Goal: Find specific page/section: Find specific page/section

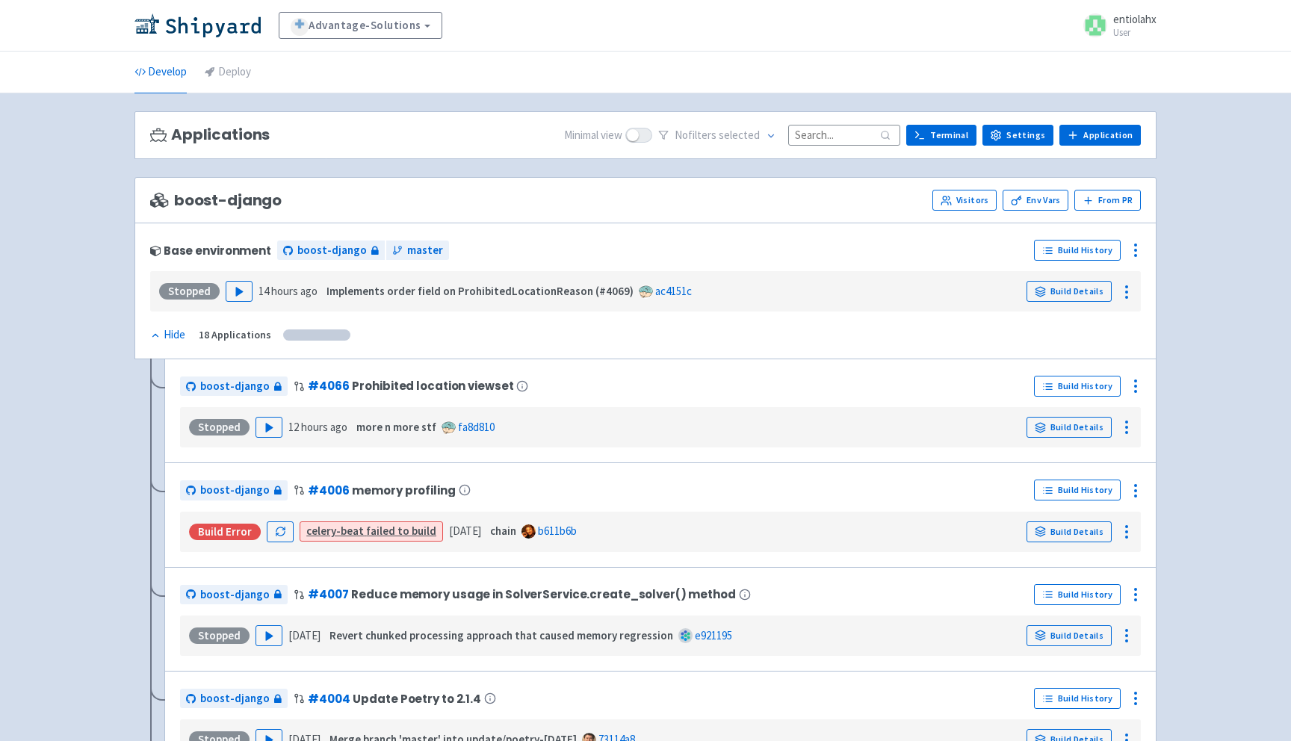
click at [850, 135] on input at bounding box center [844, 135] width 112 height 20
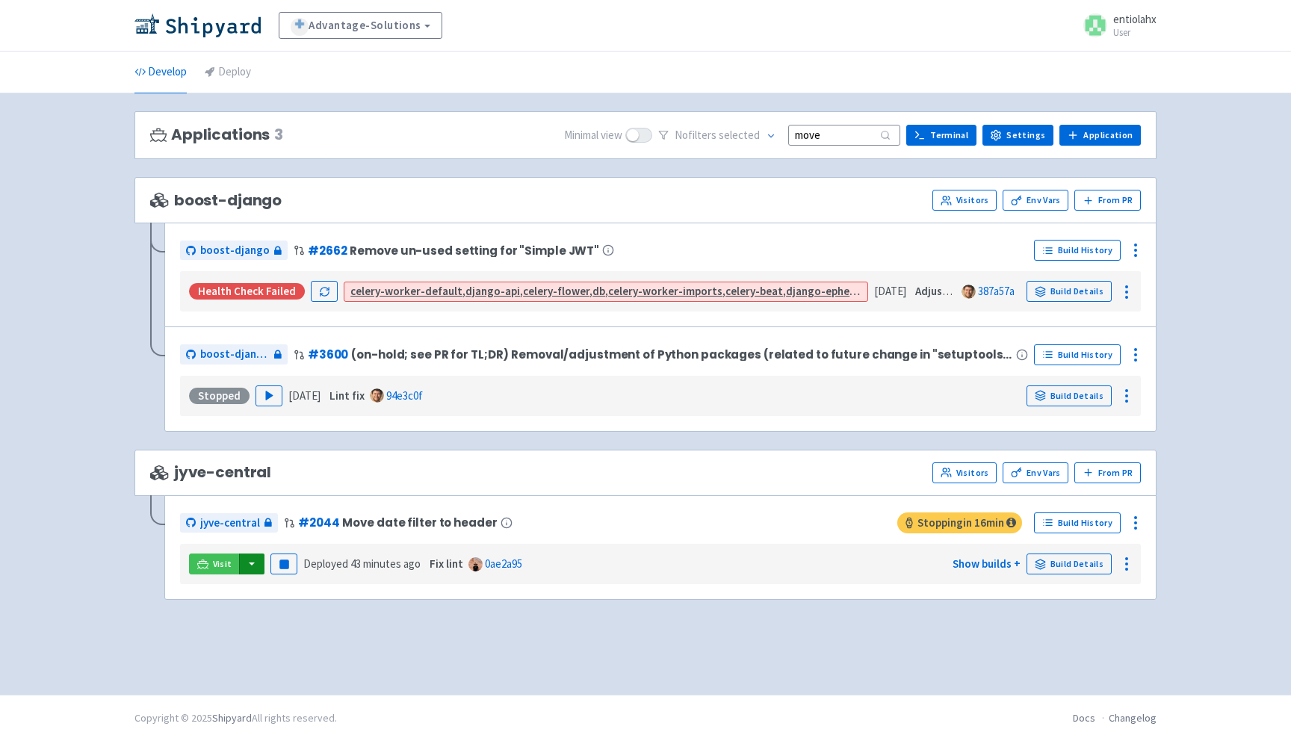
type input "move"
click at [248, 569] on button "button" at bounding box center [251, 564] width 25 height 21
click at [297, 621] on link "jyve-central (react)" at bounding box center [316, 617] width 156 height 23
